Goal: Task Accomplishment & Management: Manage account settings

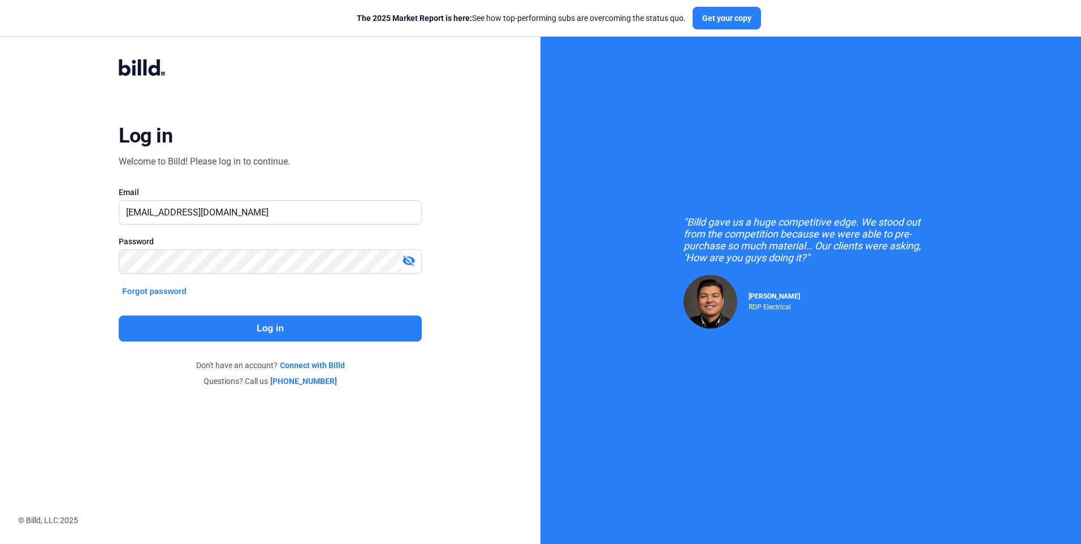
click at [275, 324] on button "Log in" at bounding box center [270, 329] width 303 height 26
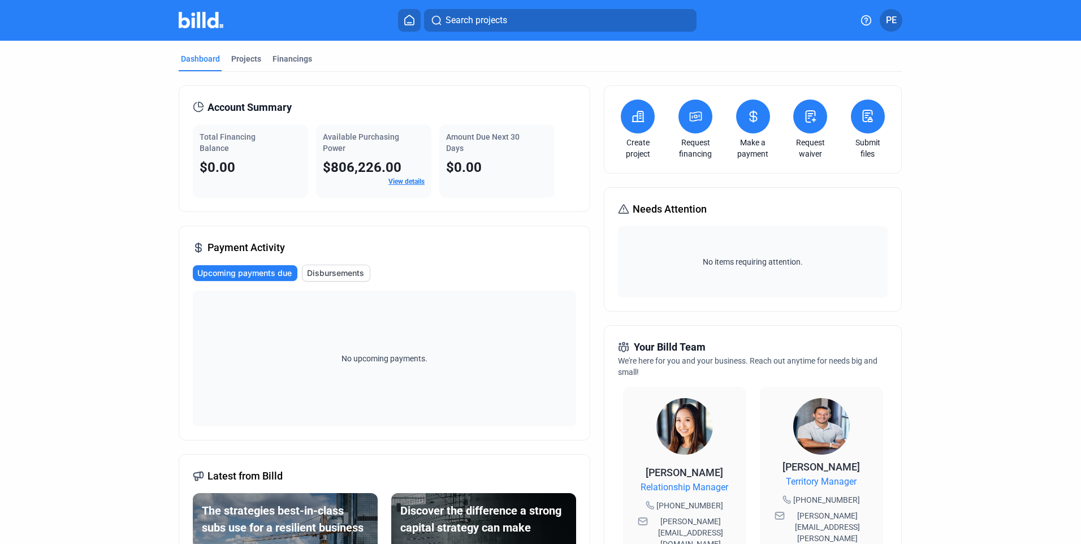
click at [893, 18] on span "PE" at bounding box center [891, 21] width 11 height 14
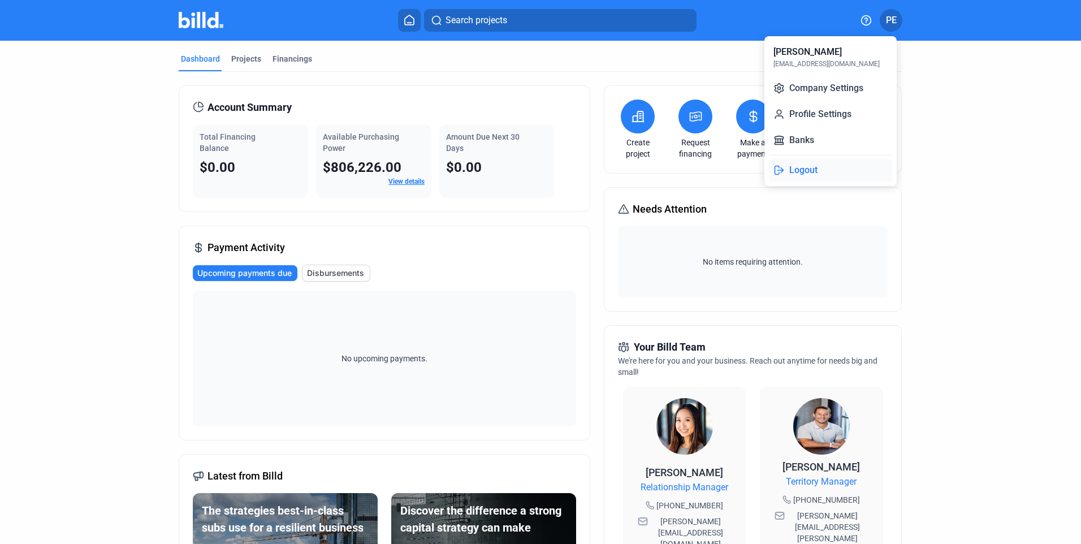
click at [807, 168] on button "Logout" at bounding box center [830, 170] width 123 height 23
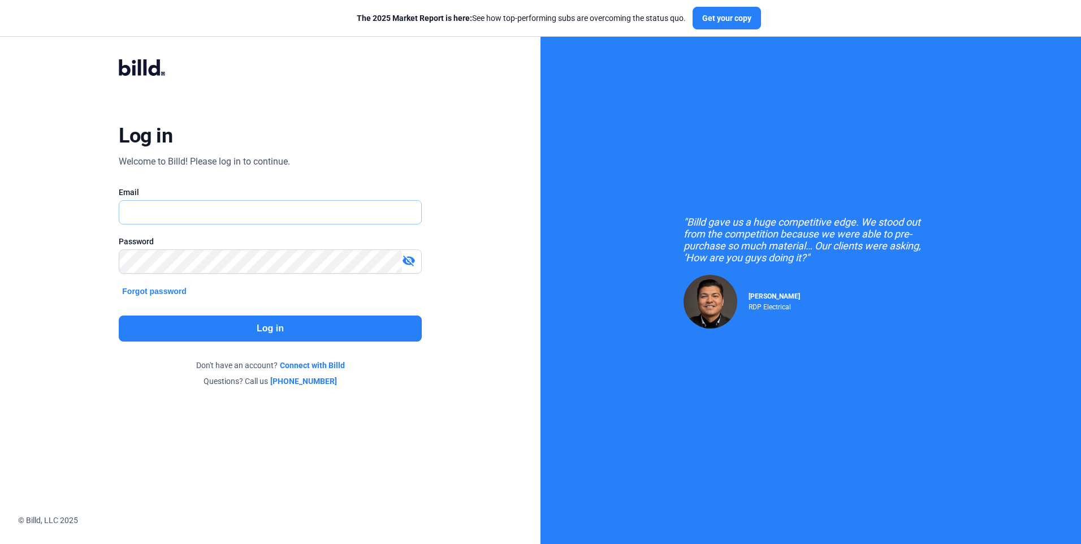
type input "[EMAIL_ADDRESS][DOMAIN_NAME]"
